Goal: Transaction & Acquisition: Purchase product/service

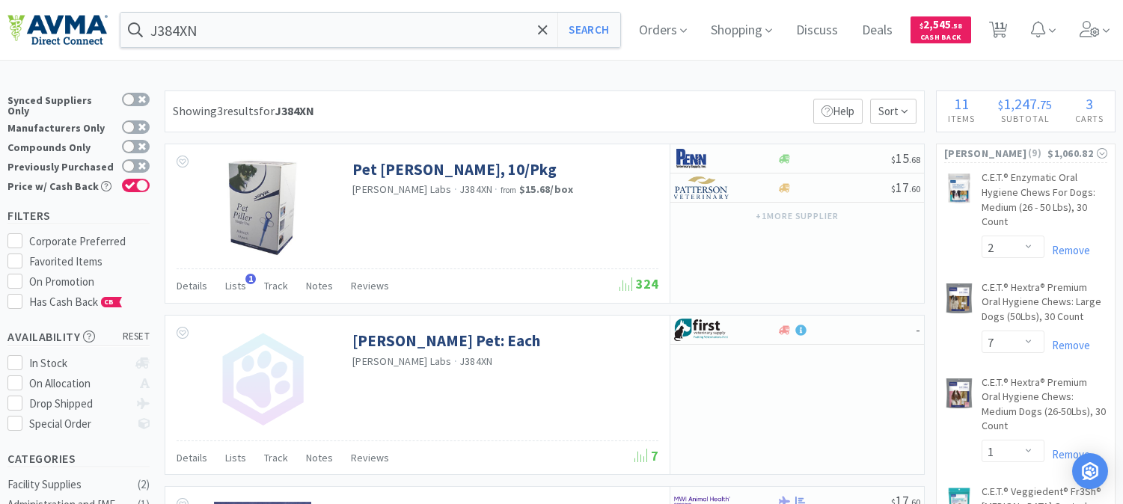
select select "2"
select select "7"
select select "1"
select select "5"
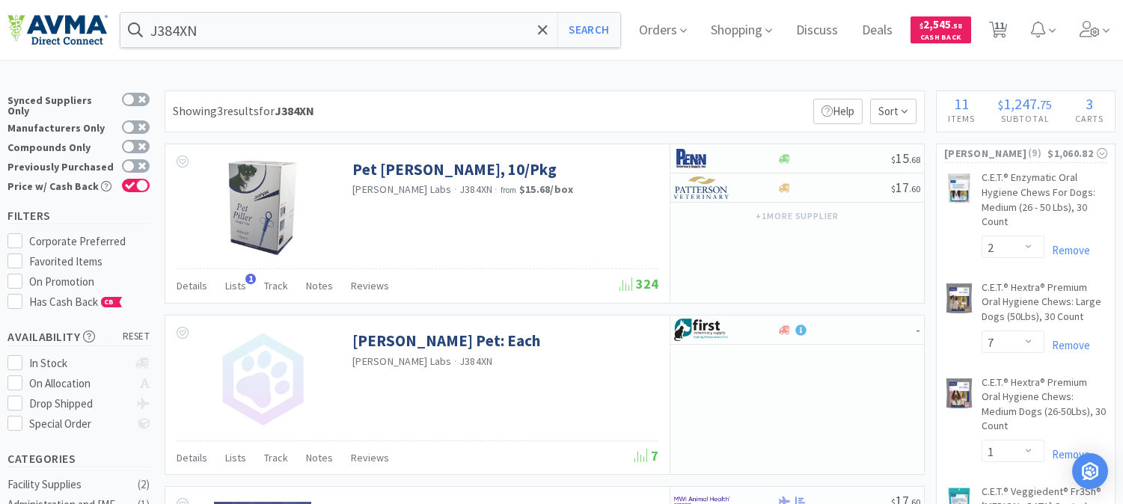
select select "1"
select select "9"
select select "6"
select select "2"
select select "3"
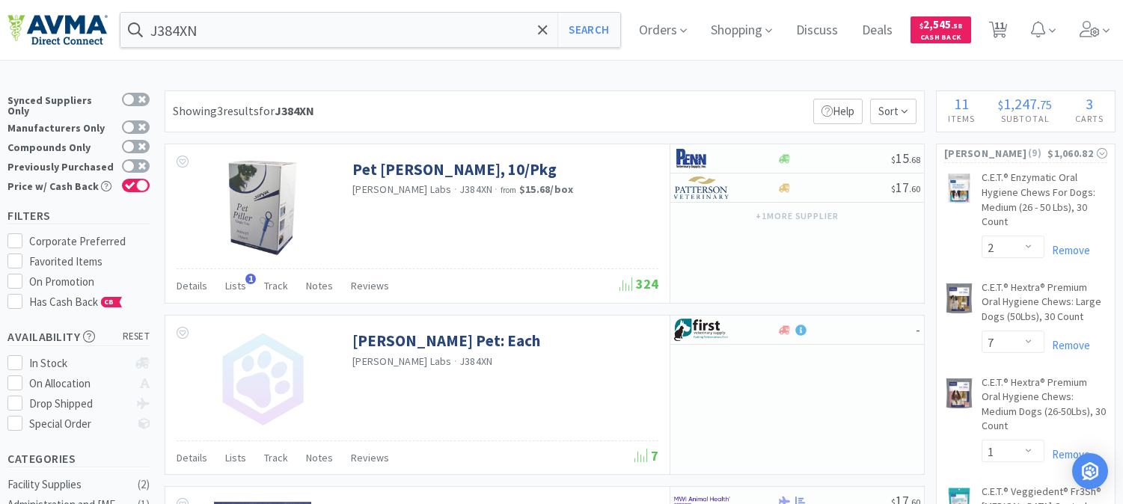
select select "1"
click at [301, 21] on input "J384XN" at bounding box center [370, 30] width 500 height 34
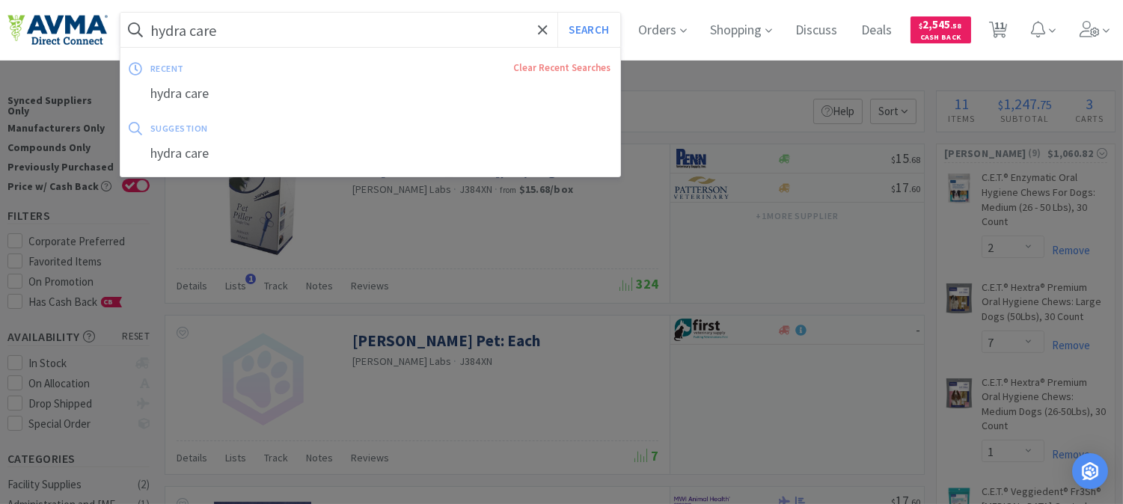
type input "hydra care"
click at [557, 13] on button "Search" at bounding box center [588, 30] width 62 height 34
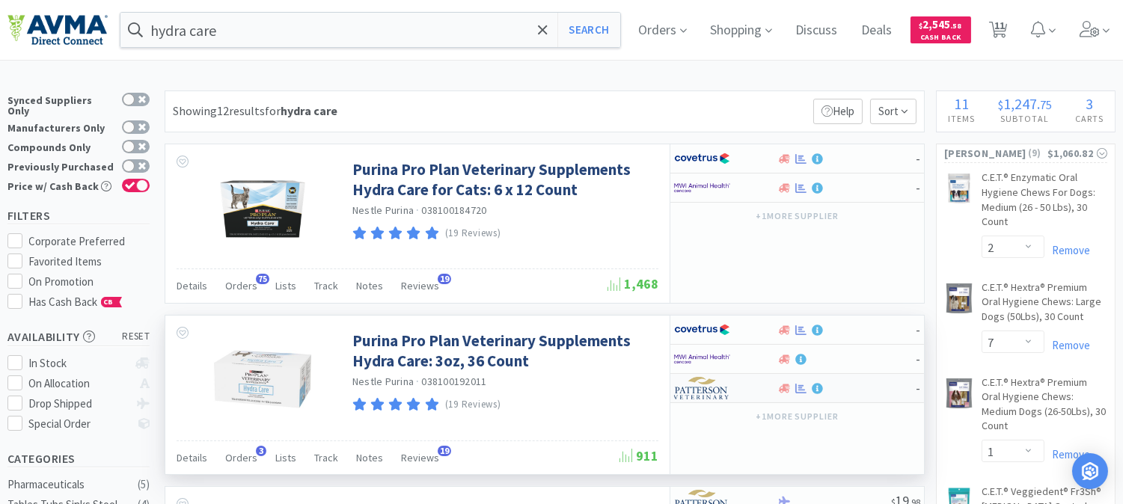
click at [693, 393] on img at bounding box center [702, 388] width 56 height 22
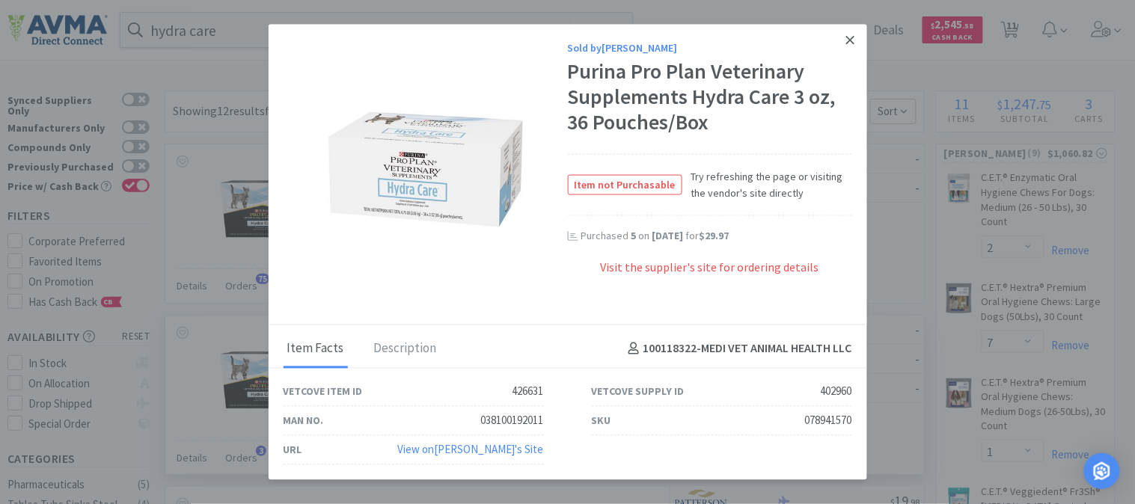
click at [846, 48] on link at bounding box center [850, 41] width 26 height 32
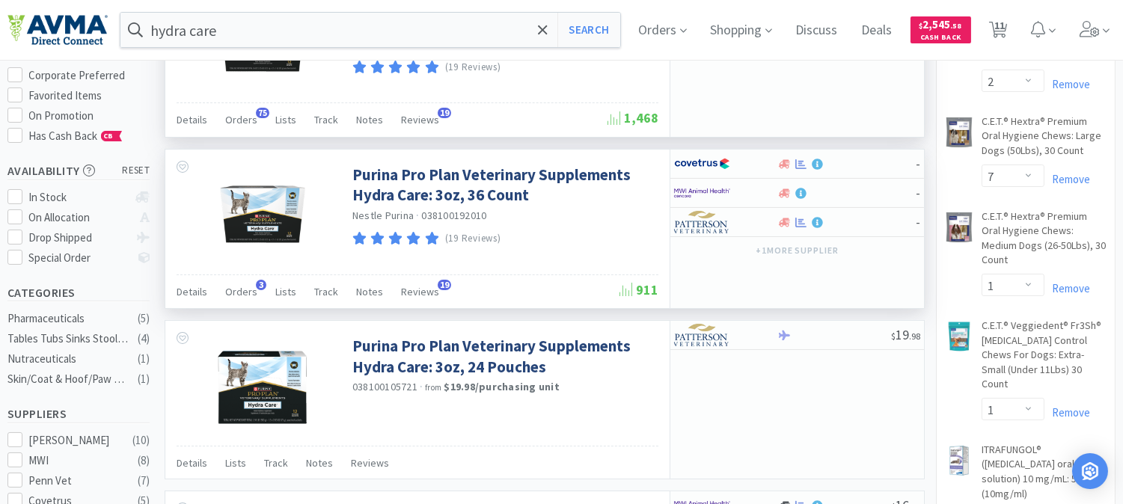
scroll to position [249, 0]
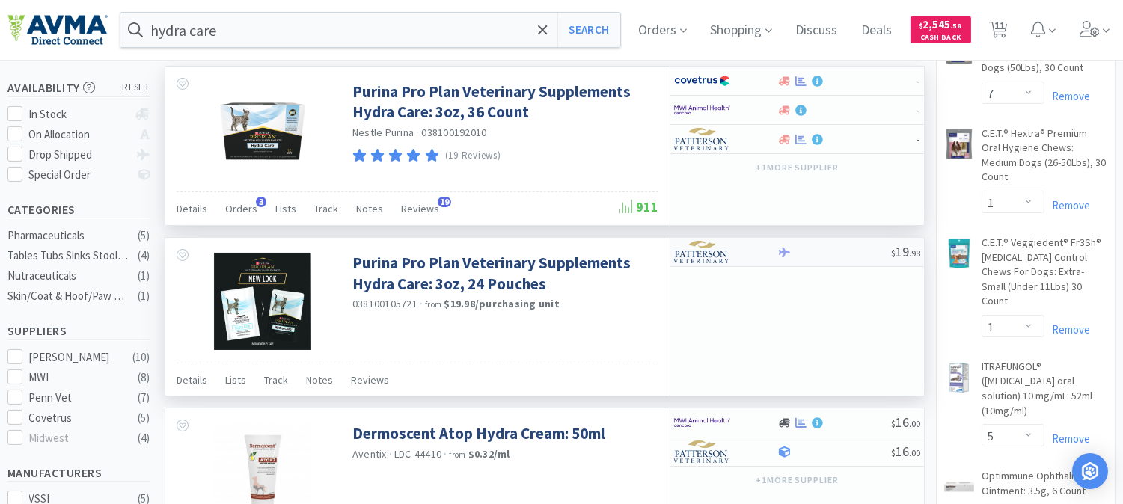
click at [705, 259] on img at bounding box center [702, 252] width 56 height 22
select select "1"
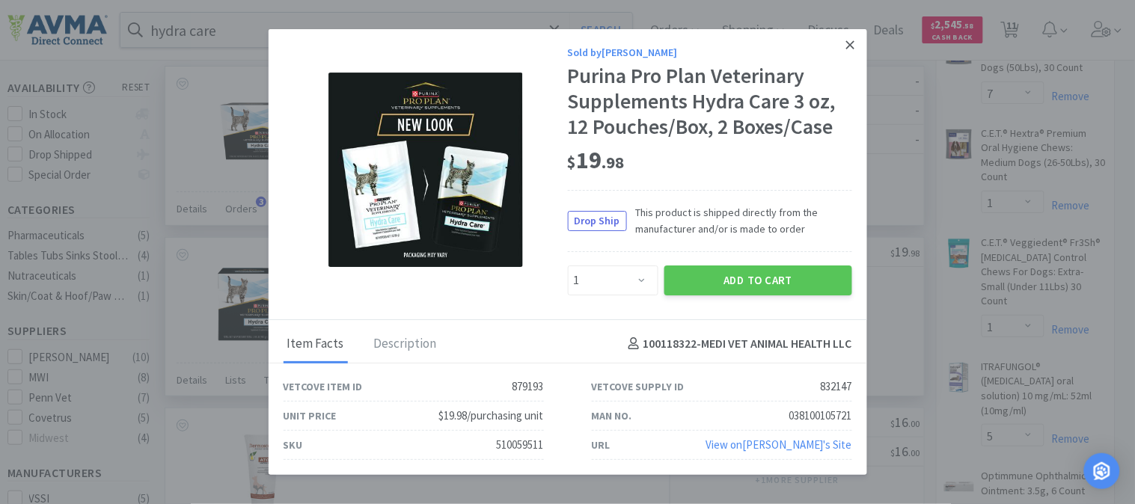
click at [853, 38] on icon at bounding box center [850, 44] width 8 height 13
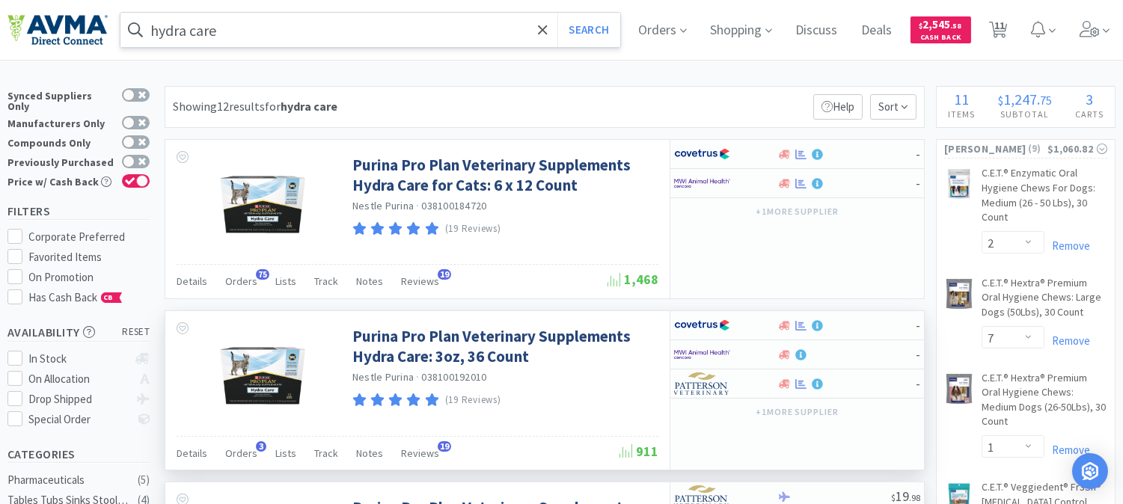
scroll to position [0, 0]
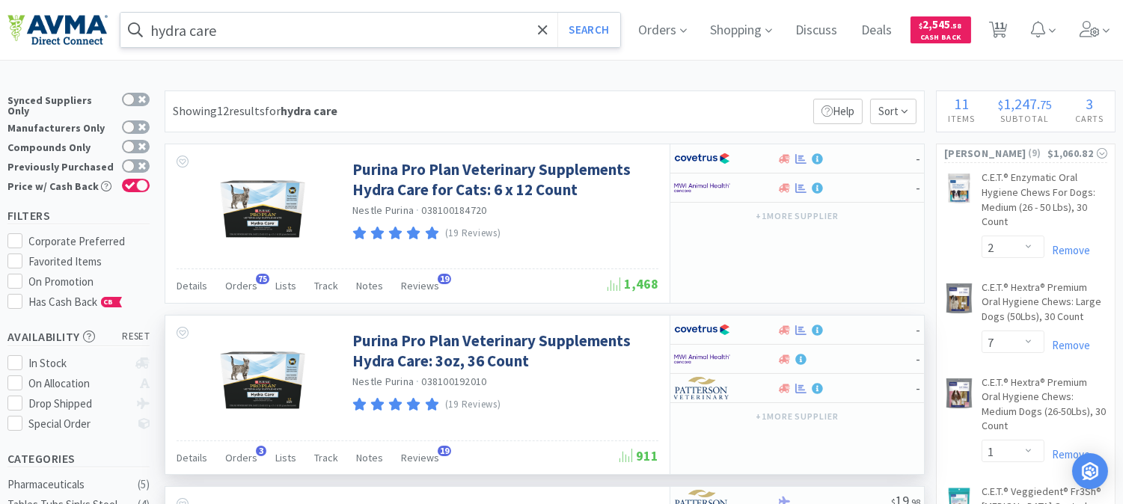
click at [313, 27] on input "hydra care" at bounding box center [370, 30] width 500 height 34
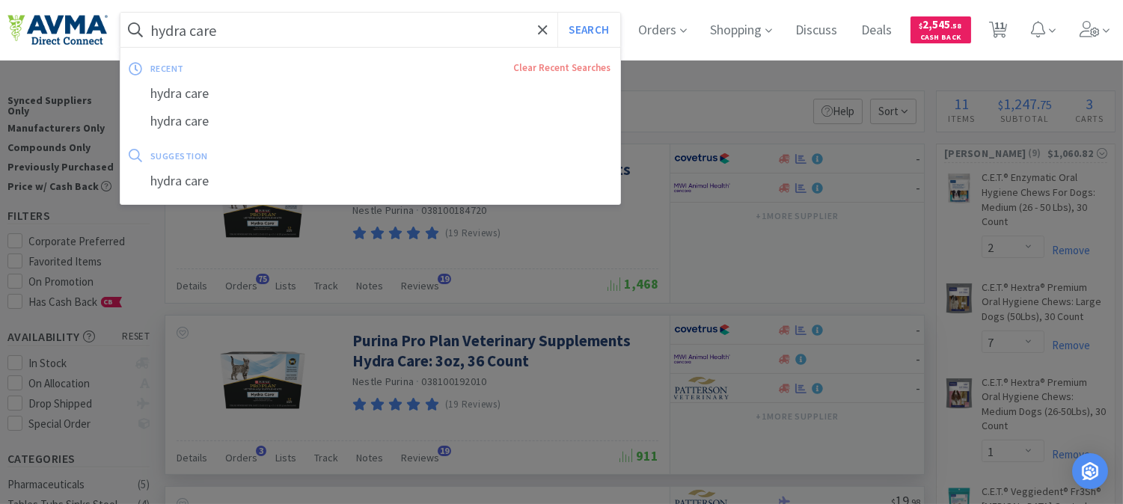
paste input "PVS8200S"
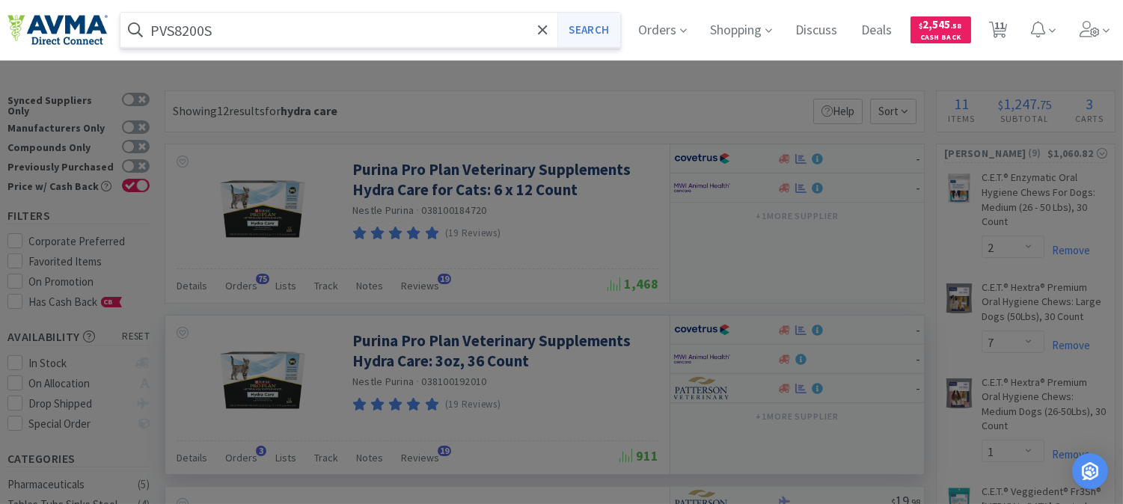
click at [590, 21] on button "Search" at bounding box center [588, 30] width 62 height 34
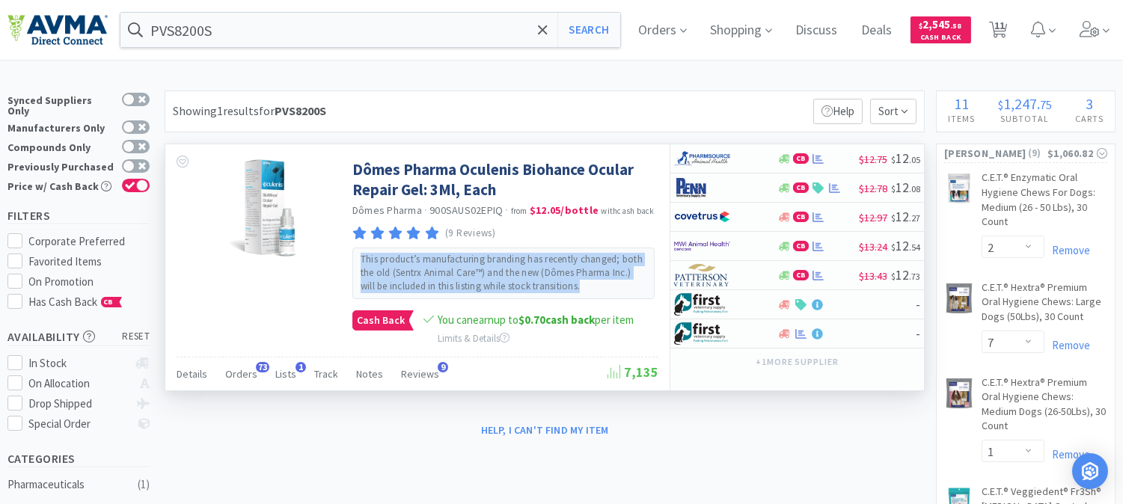
drag, startPoint x: 588, startPoint y: 289, endPoint x: 359, endPoint y: 266, distance: 230.1
click at [359, 266] on div "This product’s manufacturing branding has recently changed; both the old (Sentr…" at bounding box center [503, 274] width 302 height 52
copy p "This product’s manufacturing branding has recently changed; both the old (Sentr…"
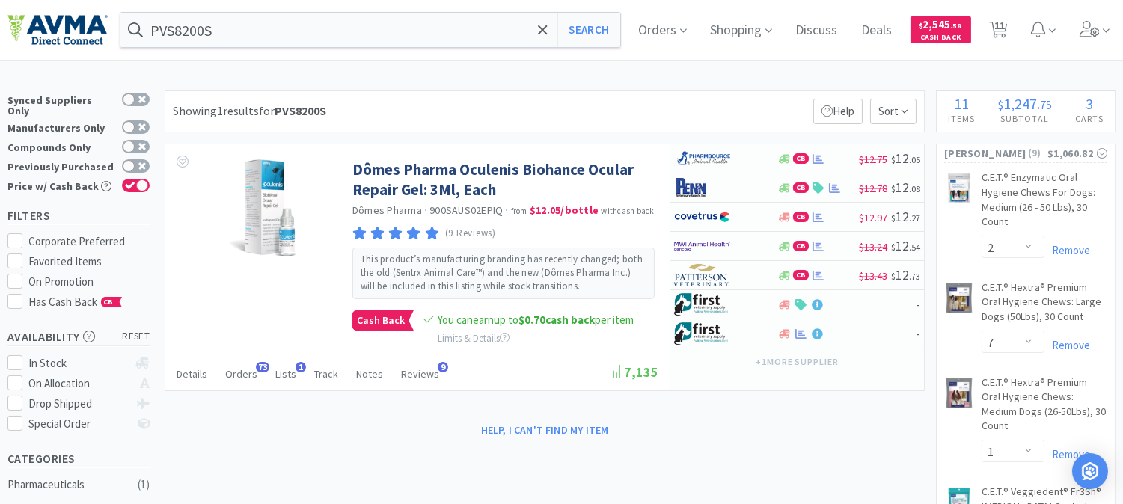
click at [658, 430] on div "Help, I can't find my item" at bounding box center [545, 430] width 760 height 25
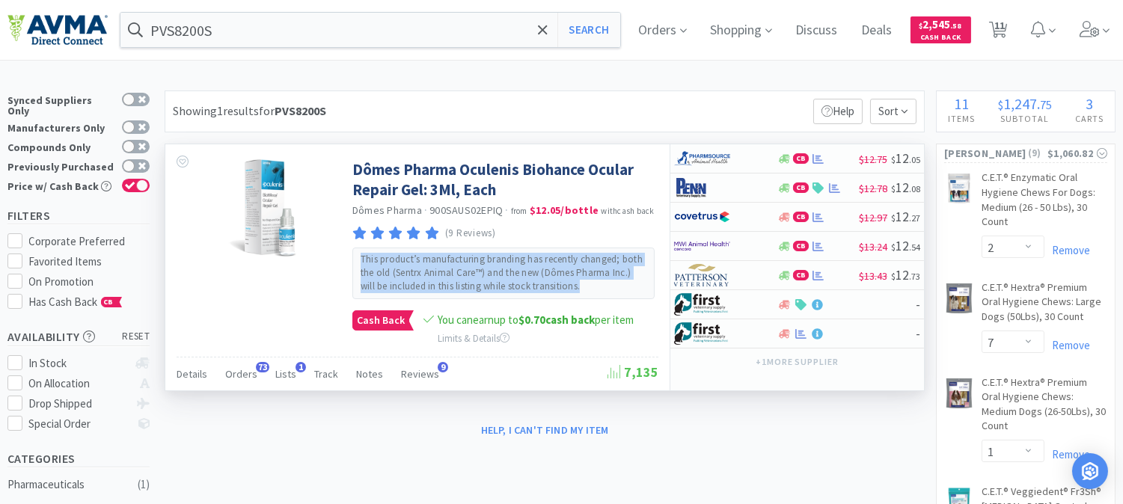
drag, startPoint x: 593, startPoint y: 282, endPoint x: 359, endPoint y: 264, distance: 234.1
click at [359, 264] on div "This product’s manufacturing branding has recently changed; both the old (Sentr…" at bounding box center [503, 274] width 302 height 52
copy p "This product’s manufacturing branding has recently changed; both the old (Sentr…"
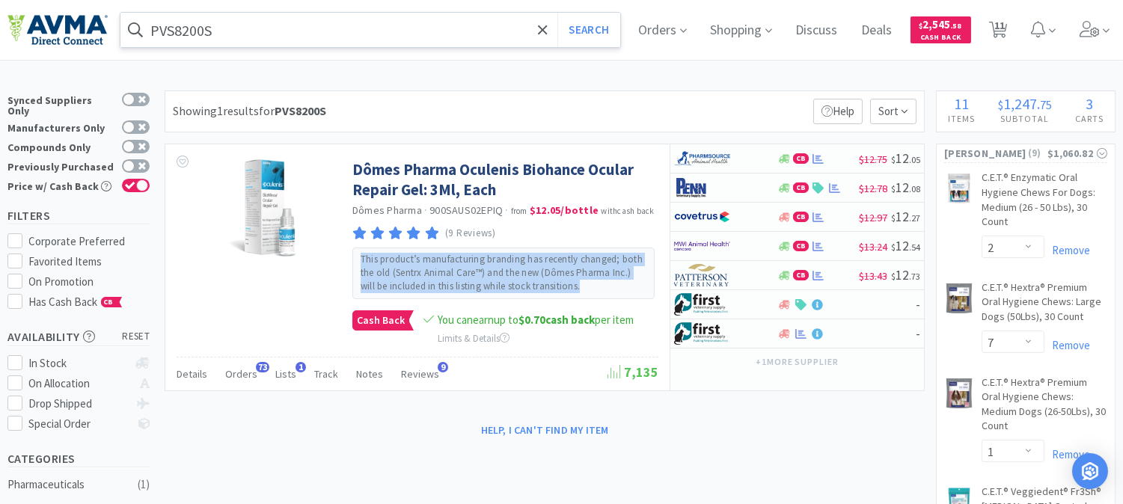
click at [251, 22] on input "PVS8200S" at bounding box center [370, 30] width 500 height 34
click at [238, 28] on input "PVS8200S" at bounding box center [370, 30] width 500 height 34
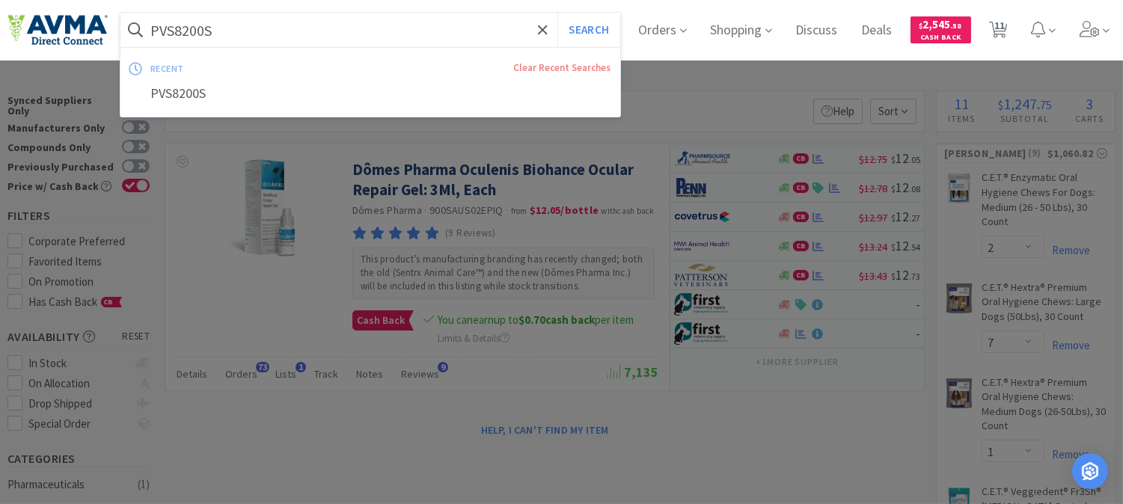
click at [230, 30] on input "PVS8200S" at bounding box center [370, 30] width 500 height 34
click at [201, 28] on input "PVS8200S" at bounding box center [370, 30] width 500 height 34
paste input "VAM2581"
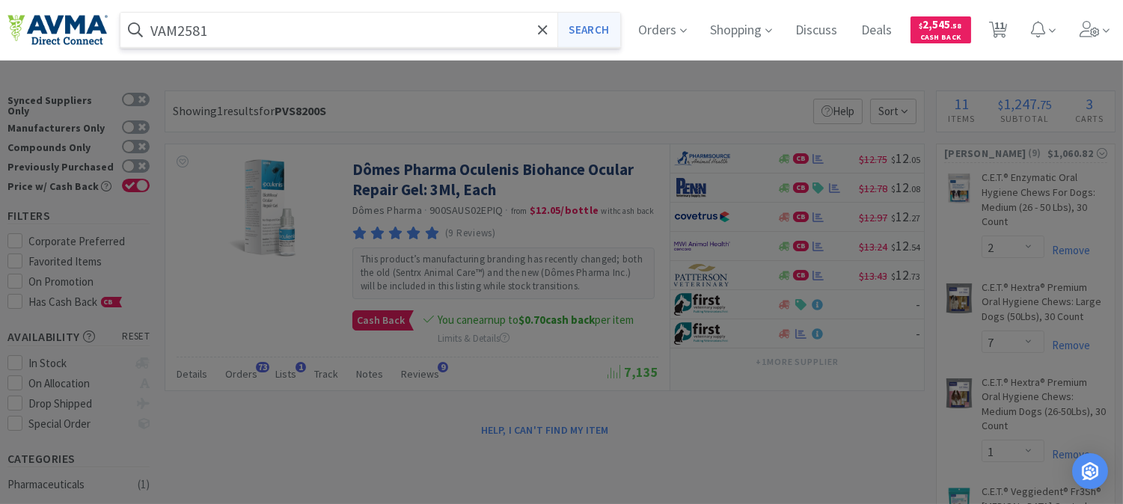
click at [589, 25] on button "Search" at bounding box center [588, 30] width 62 height 34
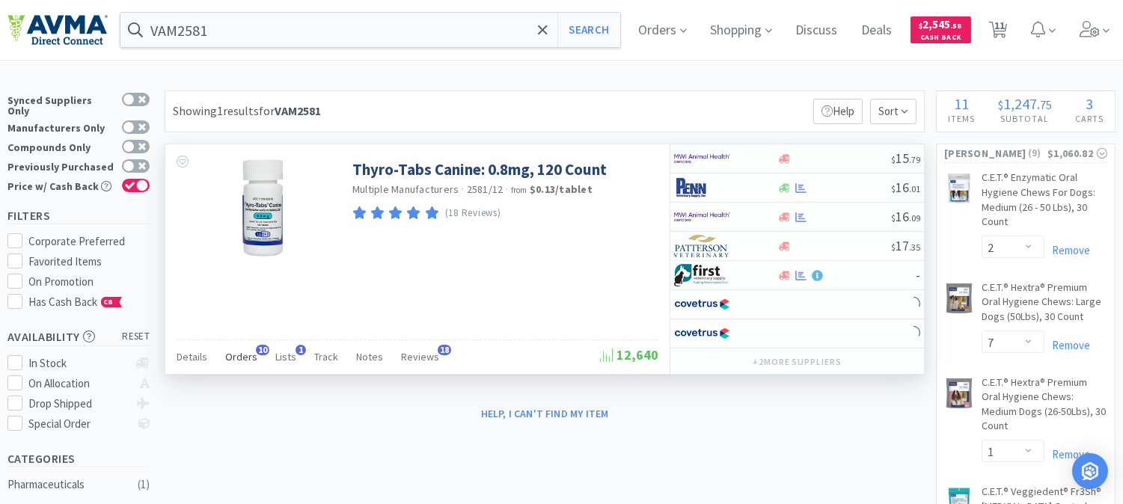
click at [234, 358] on span "Orders" at bounding box center [241, 356] width 32 height 13
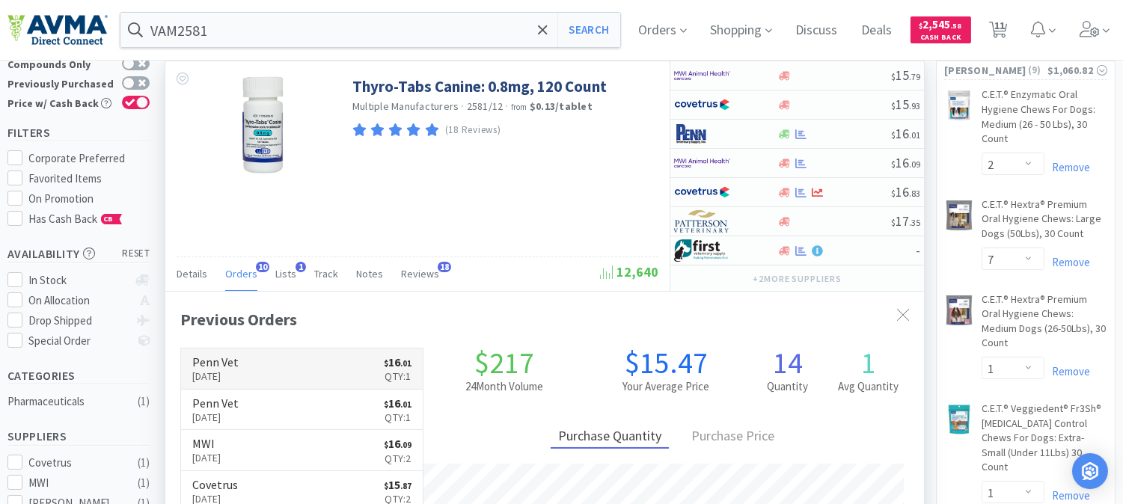
scroll to position [400, 758]
click at [236, 372] on p "[DATE]" at bounding box center [215, 376] width 46 height 16
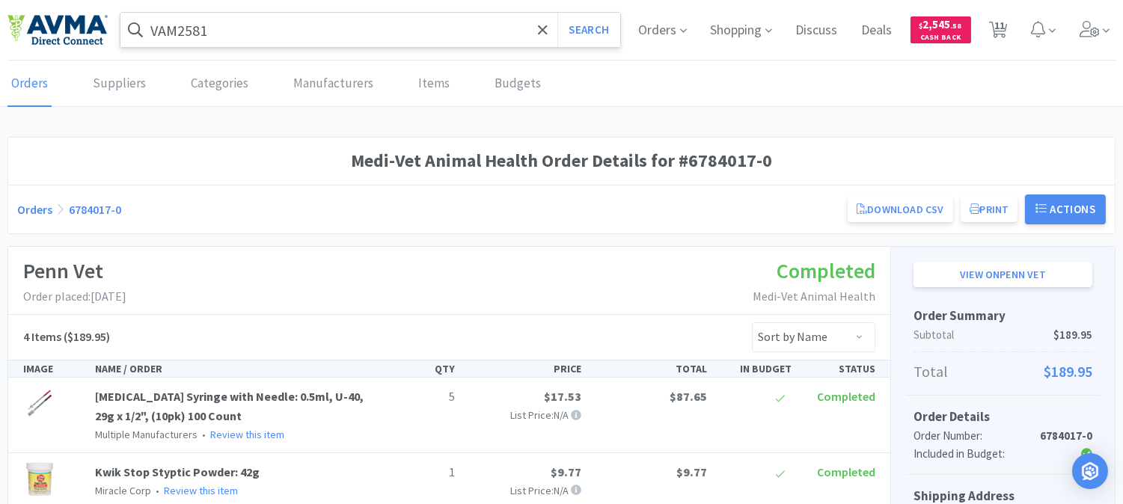
click at [350, 37] on input "VAM2581" at bounding box center [370, 30] width 500 height 34
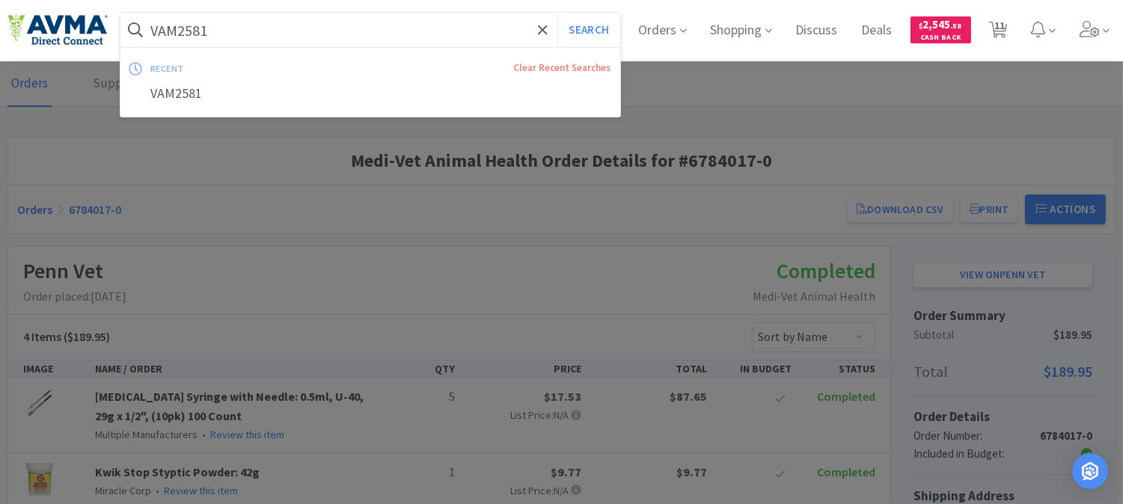
paste input "PVS8200S"
type input "PVS8200S"
drag, startPoint x: 595, startPoint y: 23, endPoint x: 551, endPoint y: 120, distance: 105.8
click at [594, 23] on button "Search" at bounding box center [588, 30] width 62 height 34
select select "2"
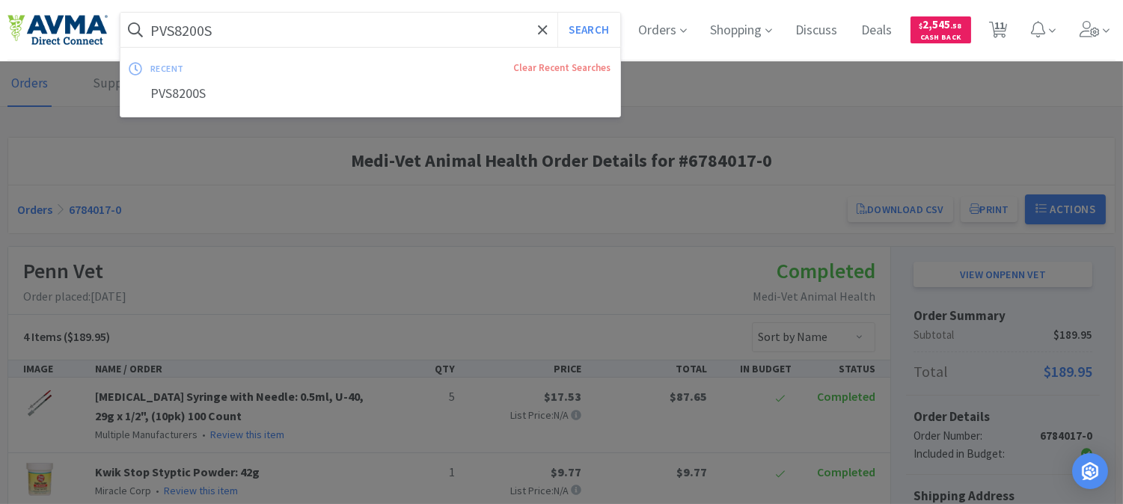
select select "7"
select select "1"
select select "5"
select select "1"
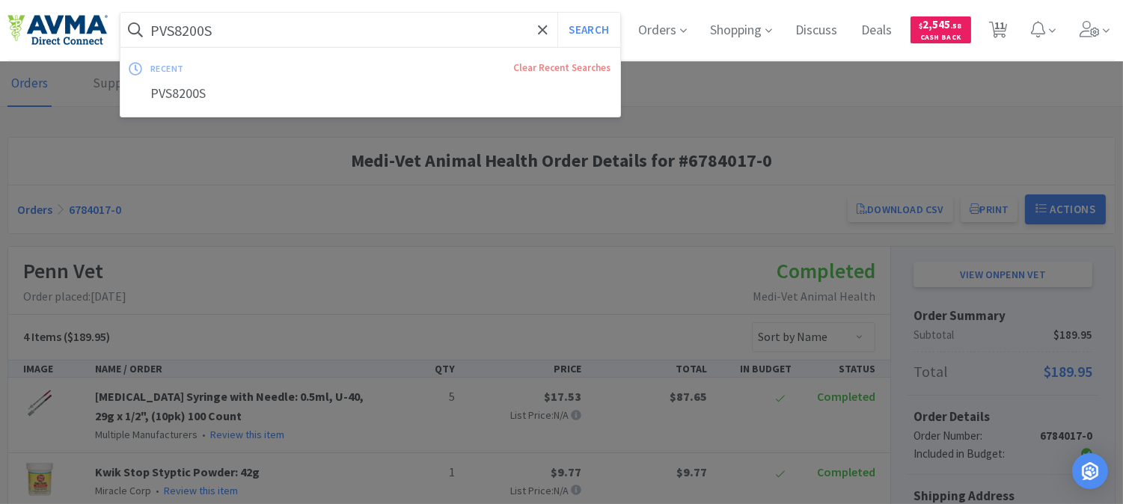
select select "9"
select select "6"
select select "2"
select select "3"
select select "1"
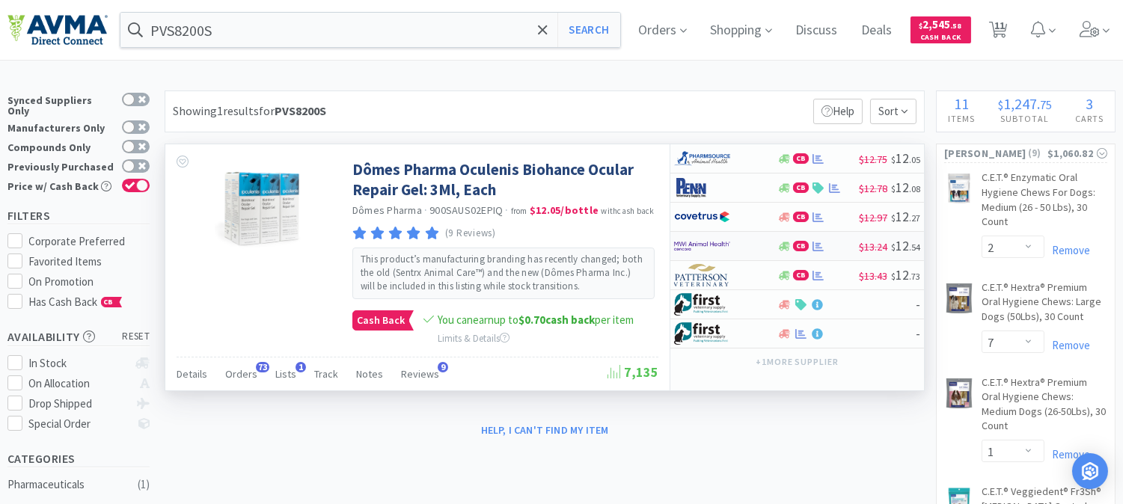
click at [719, 245] on img at bounding box center [702, 246] width 56 height 22
select select "6"
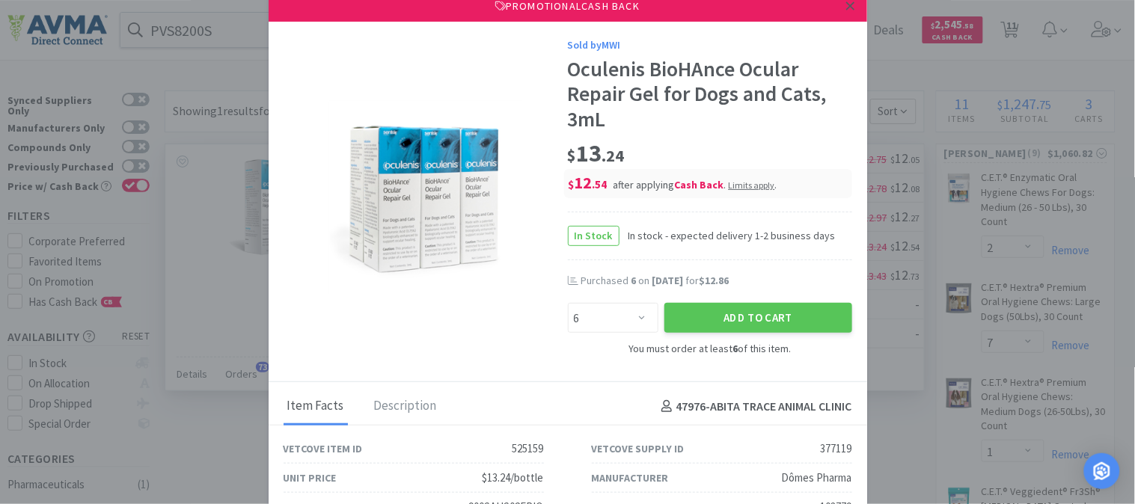
click at [846, 12] on icon at bounding box center [850, 5] width 8 height 13
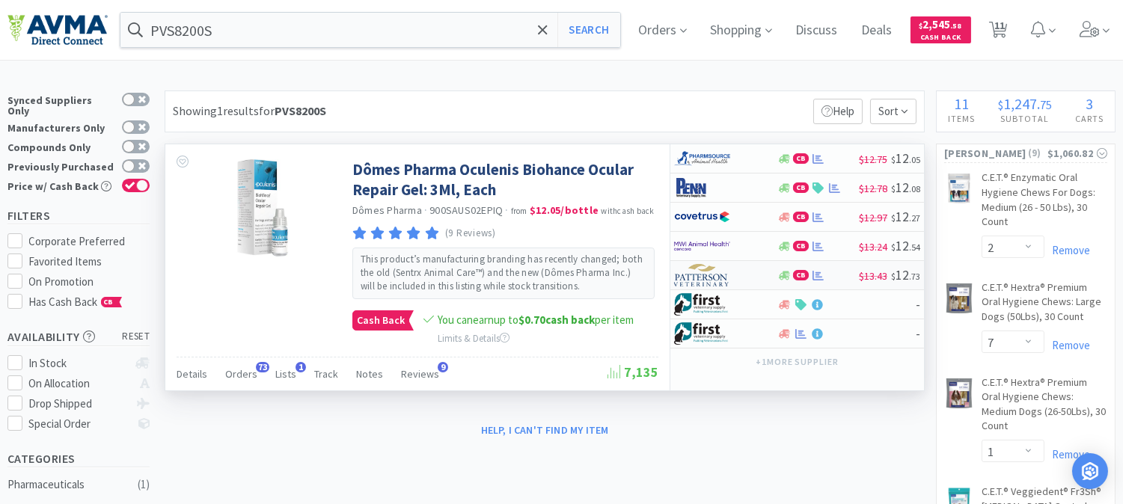
click at [715, 275] on img at bounding box center [702, 275] width 56 height 22
select select "1"
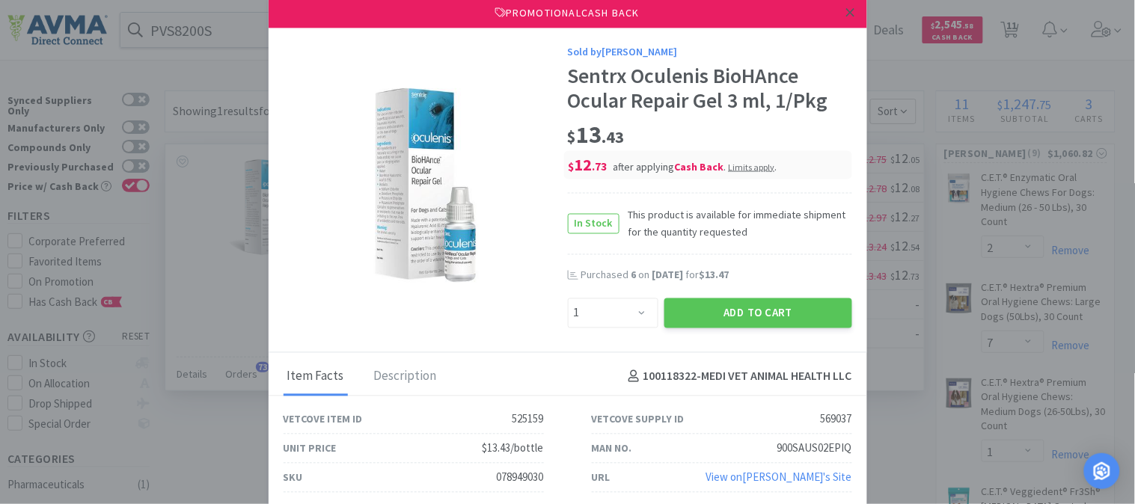
click at [849, 15] on icon at bounding box center [850, 12] width 8 height 8
